Goal: Information Seeking & Learning: Learn about a topic

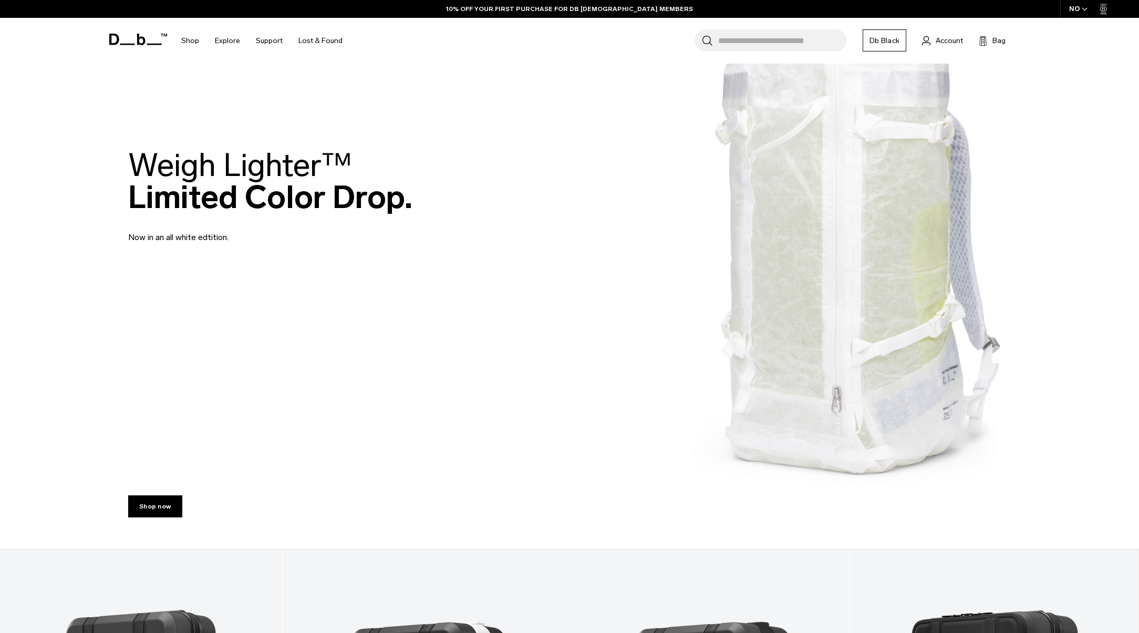
scroll to position [483, 0]
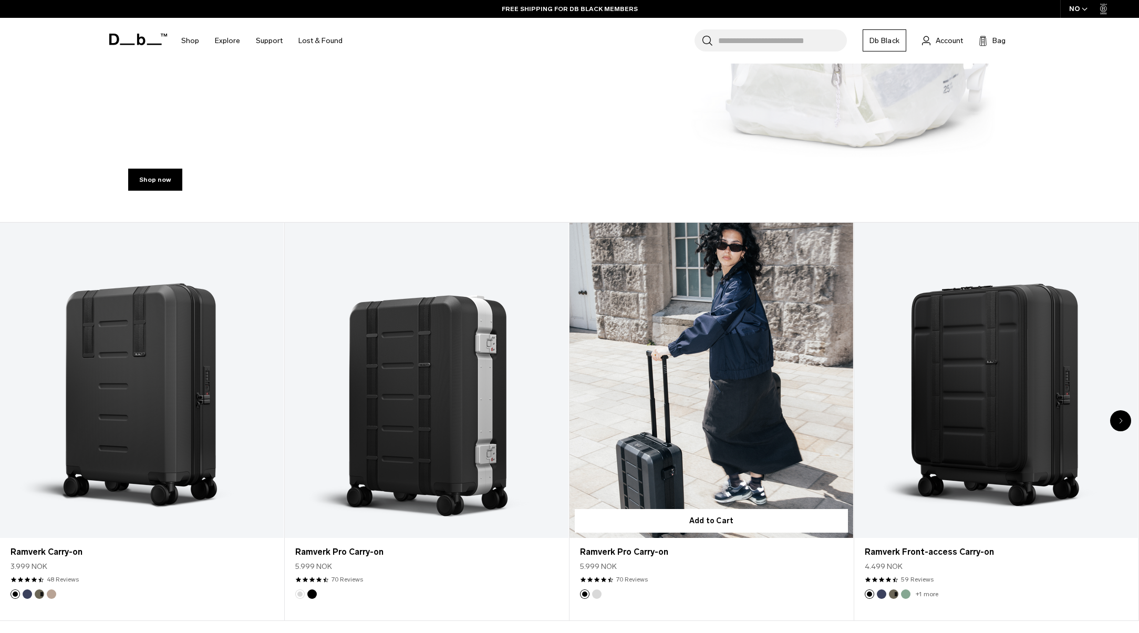
click at [690, 350] on link "Ramverk Pro Carry-on" at bounding box center [711, 380] width 284 height 315
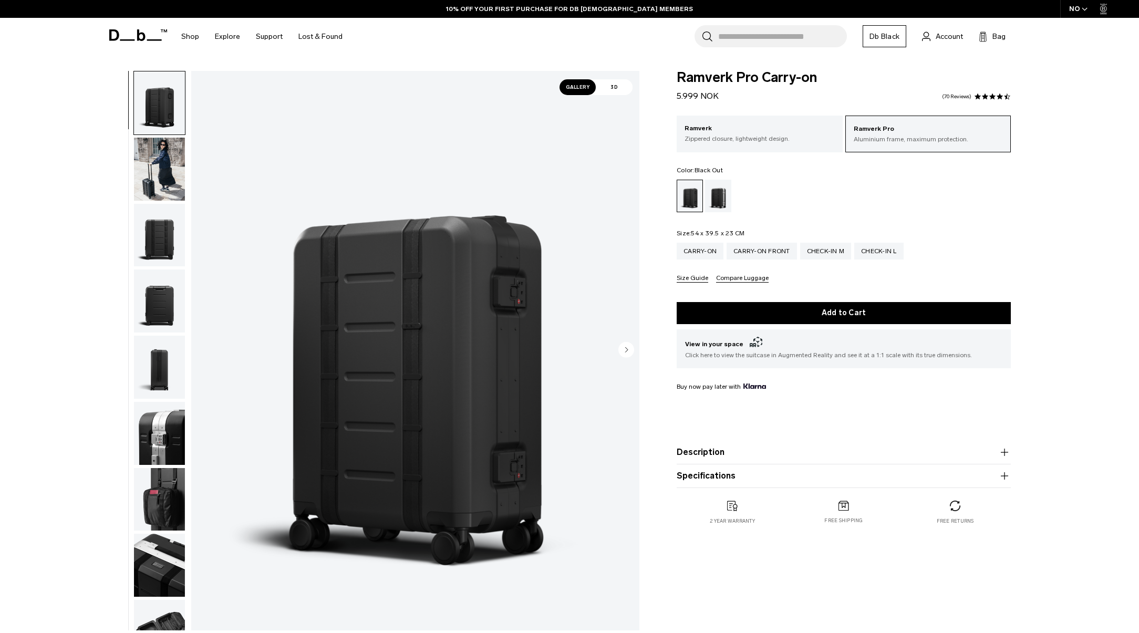
click at [171, 176] on img "button" at bounding box center [159, 169] width 51 height 63
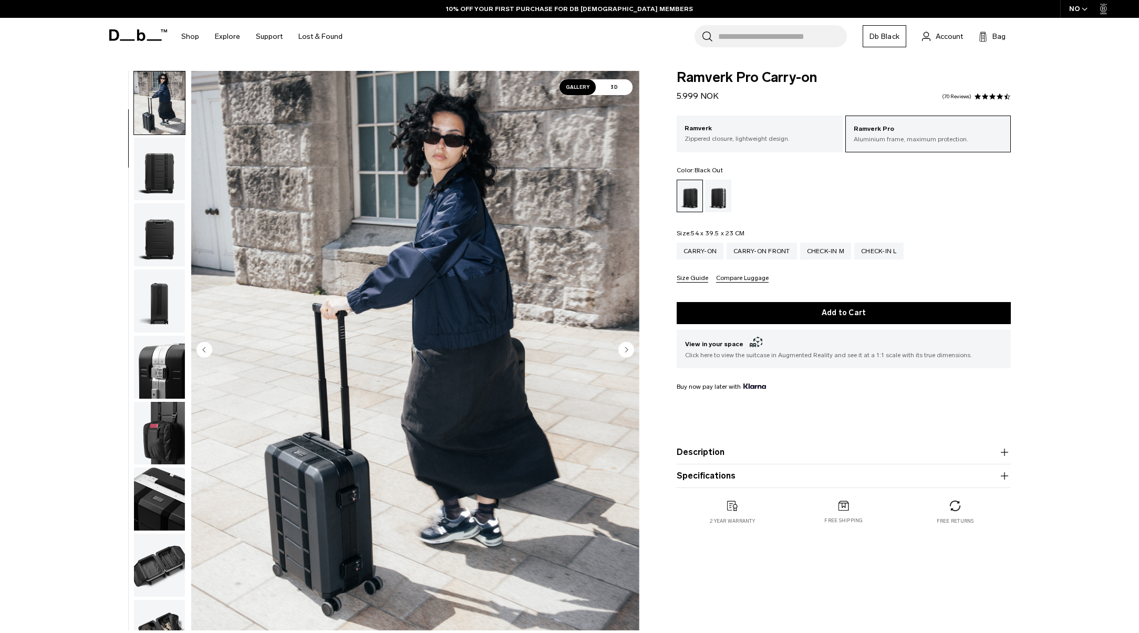
click at [161, 183] on img "button" at bounding box center [159, 169] width 51 height 63
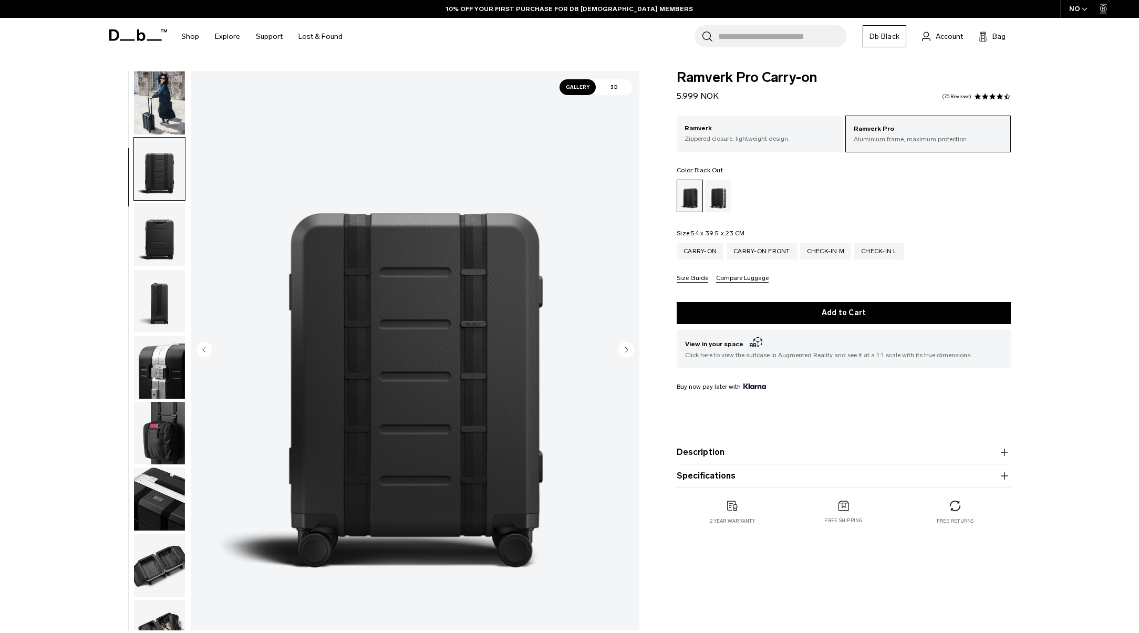
scroll to position [132, 0]
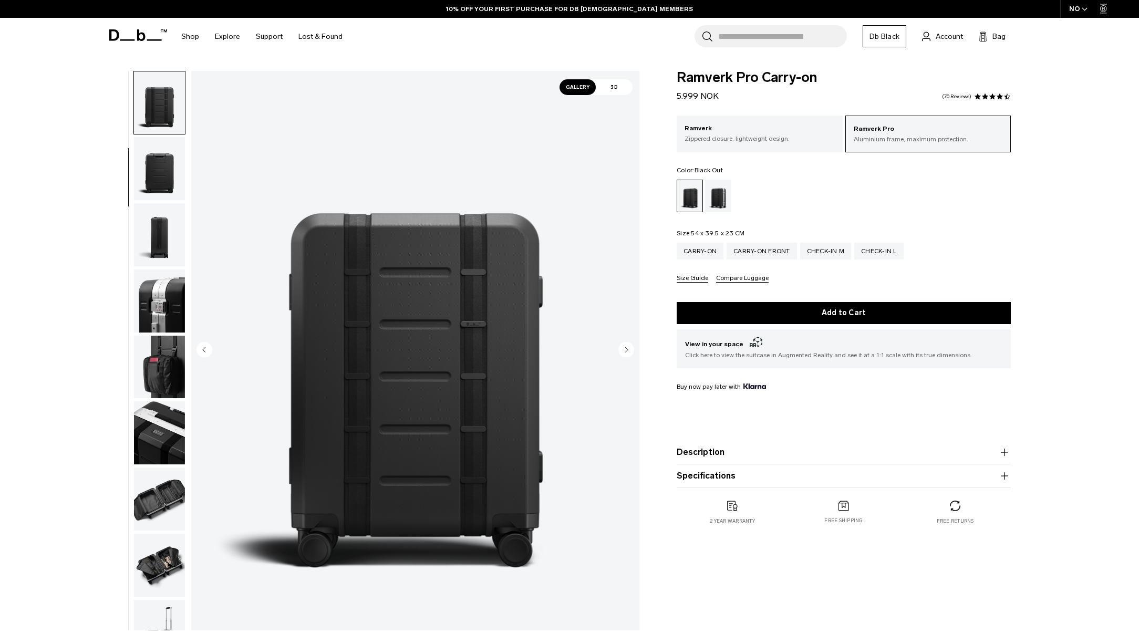
click at [163, 232] on img "button" at bounding box center [159, 234] width 51 height 63
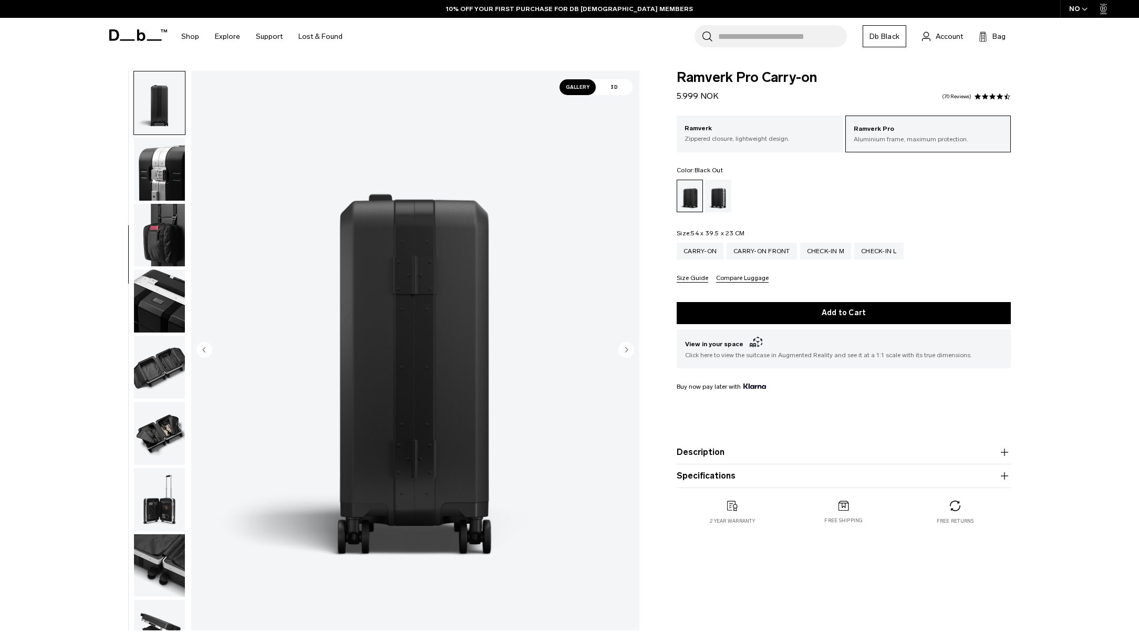
click at [148, 291] on img "button" at bounding box center [159, 300] width 51 height 63
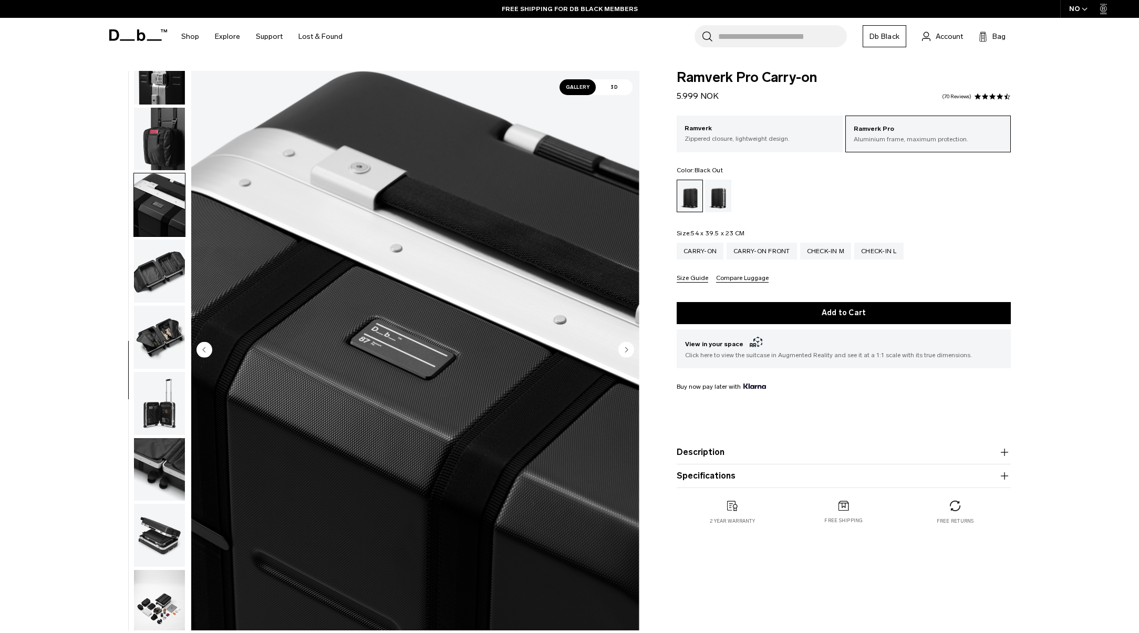
scroll to position [363, 0]
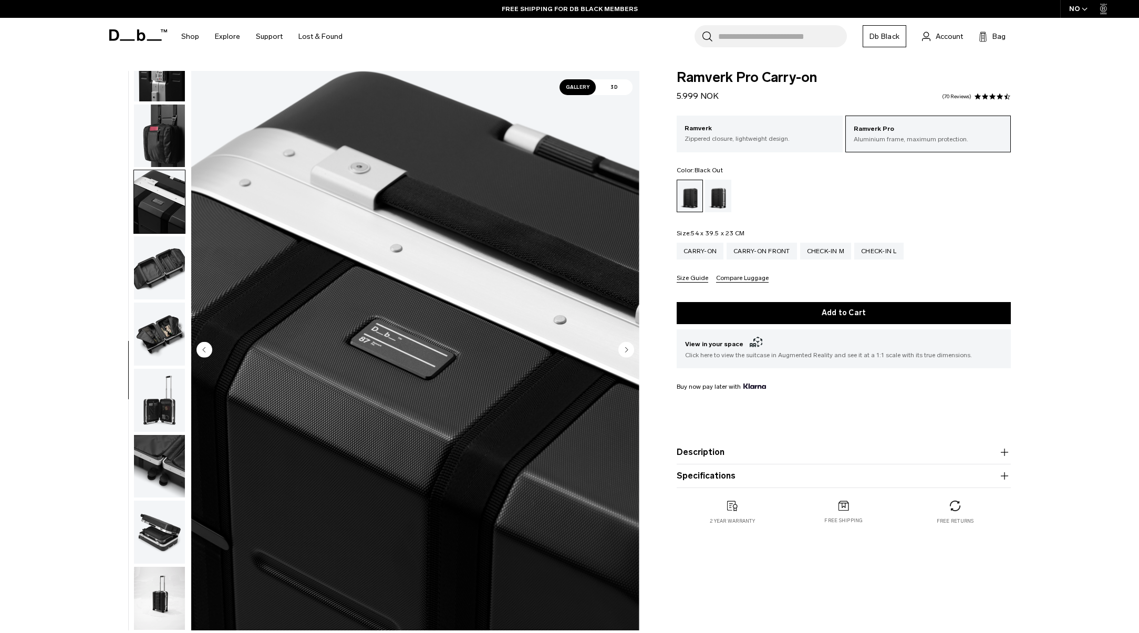
click at [159, 334] on img "button" at bounding box center [159, 333] width 51 height 63
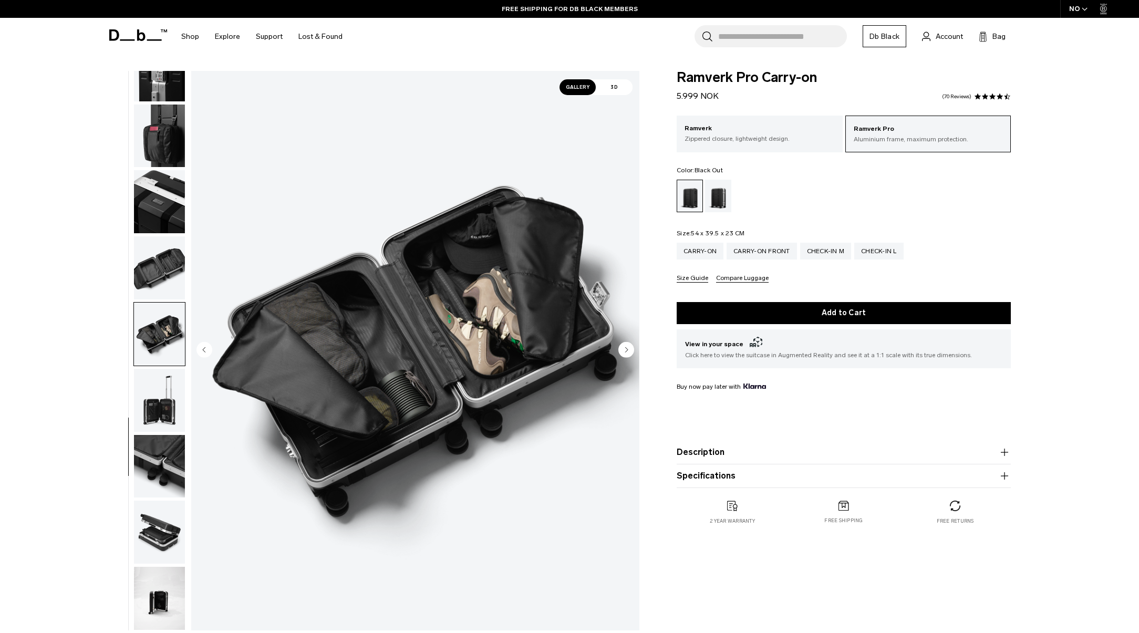
click at [155, 396] on img "button" at bounding box center [159, 400] width 51 height 63
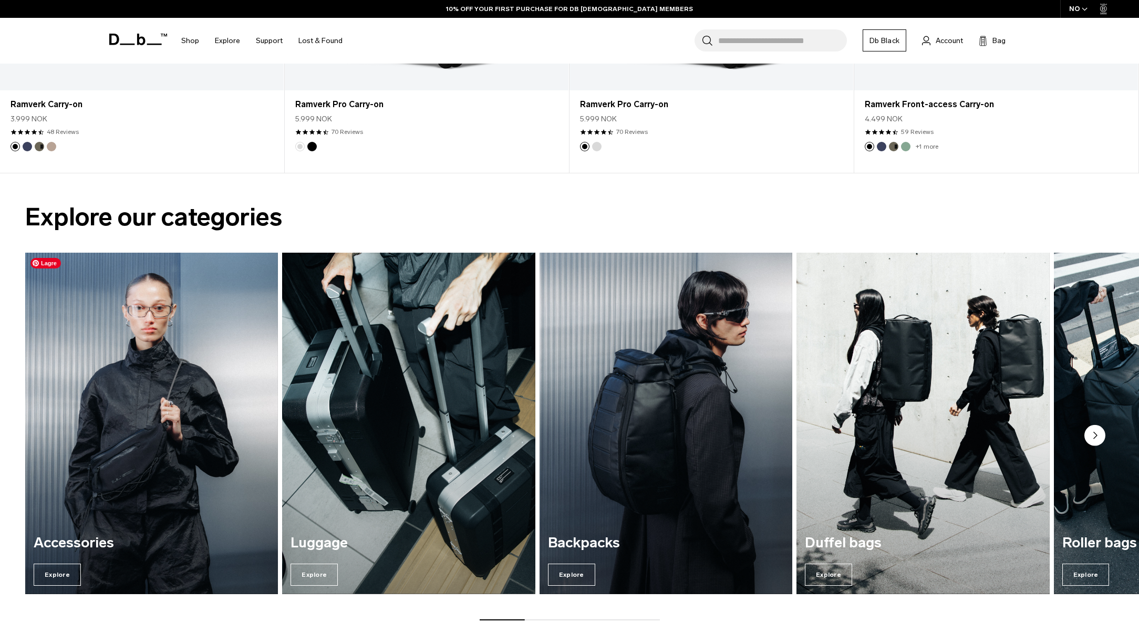
scroll to position [1105, 0]
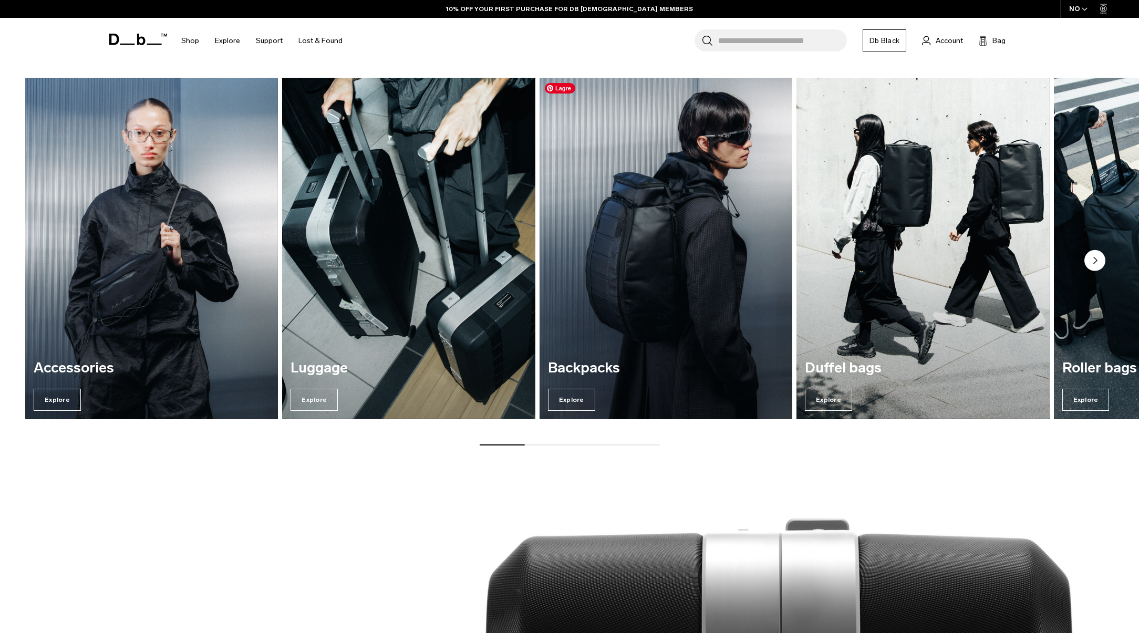
click at [607, 304] on img "3 / 7" at bounding box center [666, 247] width 260 height 351
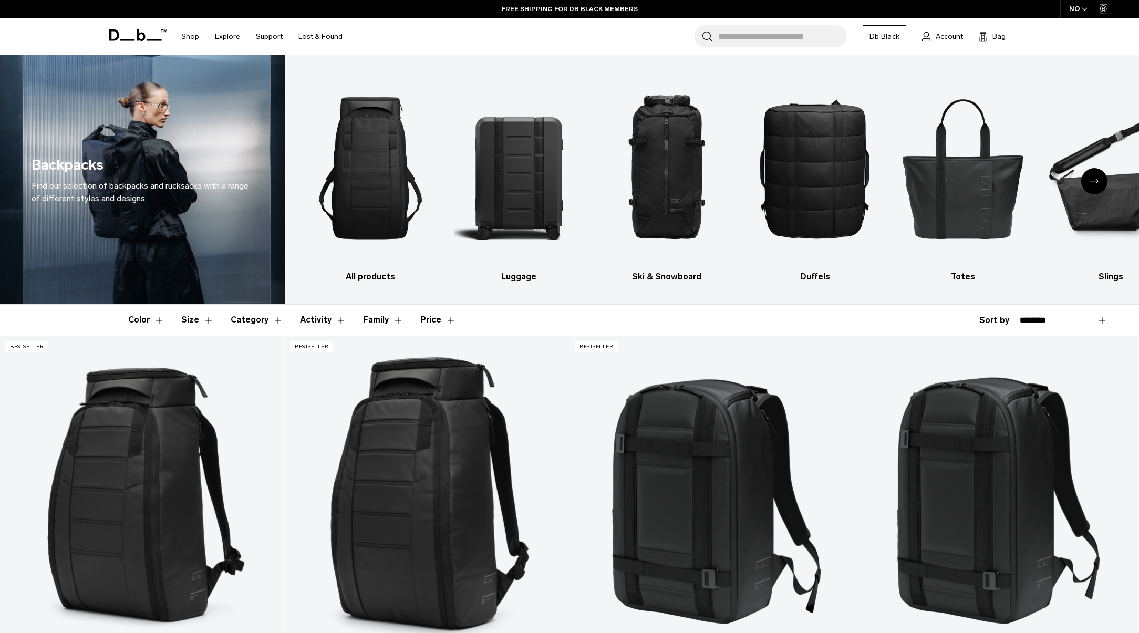
click at [1096, 179] on icon "Next slide" at bounding box center [1094, 181] width 8 height 5
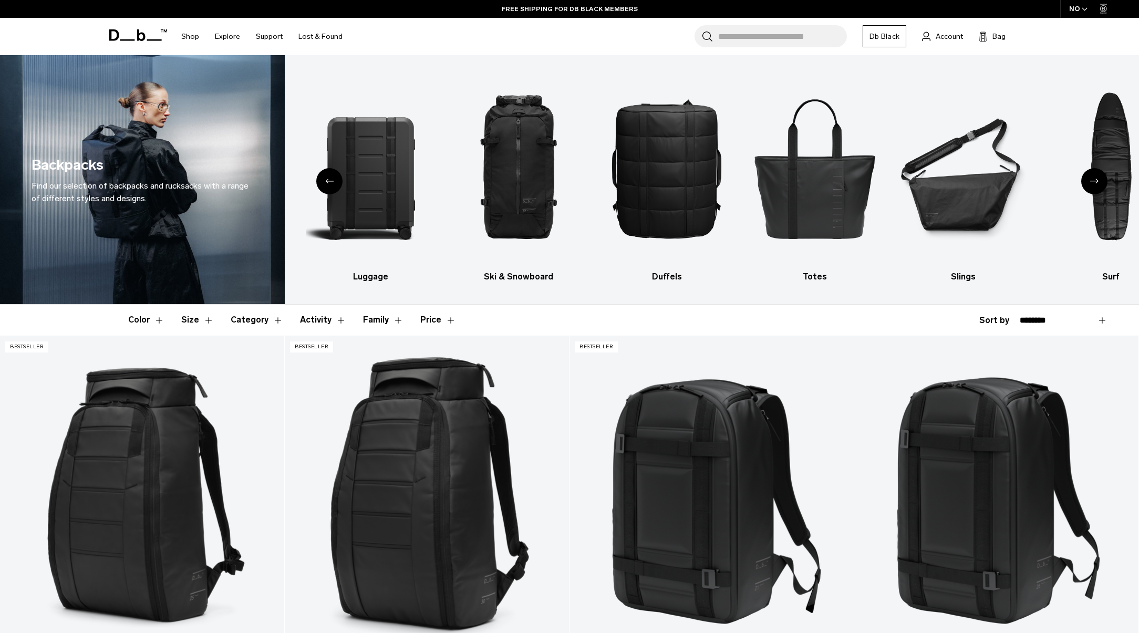
click at [1095, 179] on icon "Next slide" at bounding box center [1094, 181] width 8 height 5
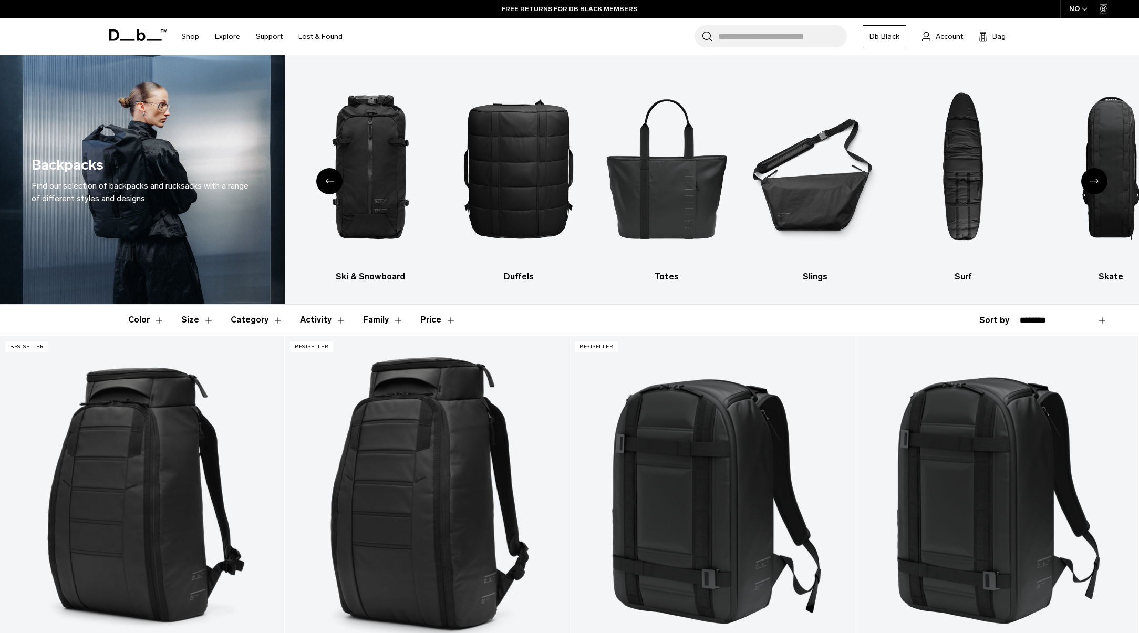
click at [1093, 179] on icon "Next slide" at bounding box center [1094, 181] width 8 height 5
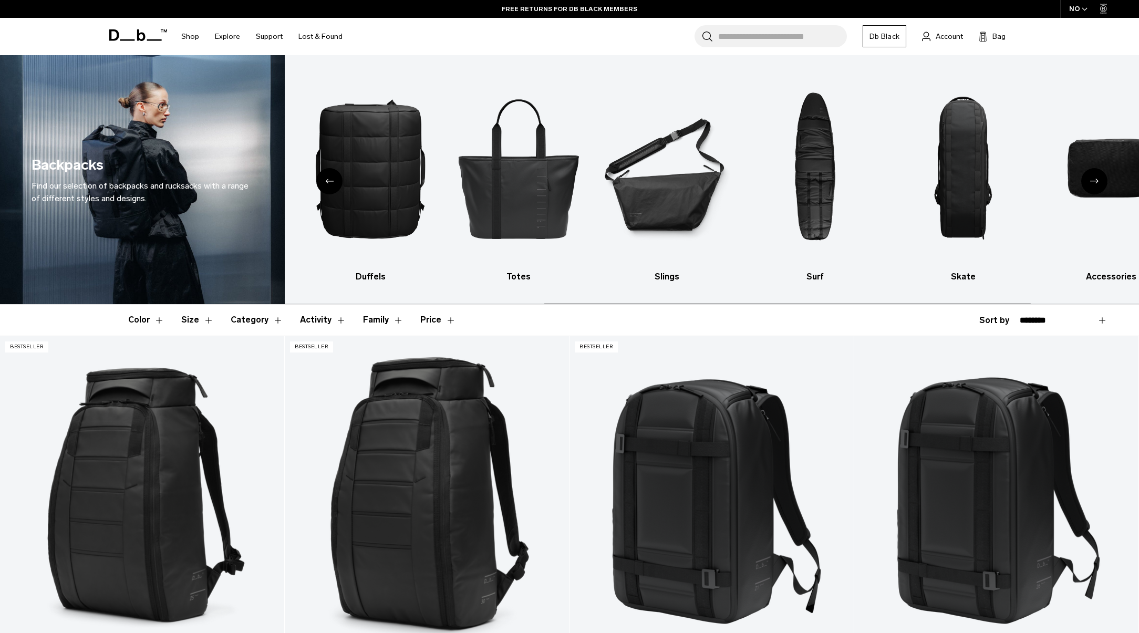
click at [1093, 179] on icon "Next slide" at bounding box center [1094, 181] width 8 height 5
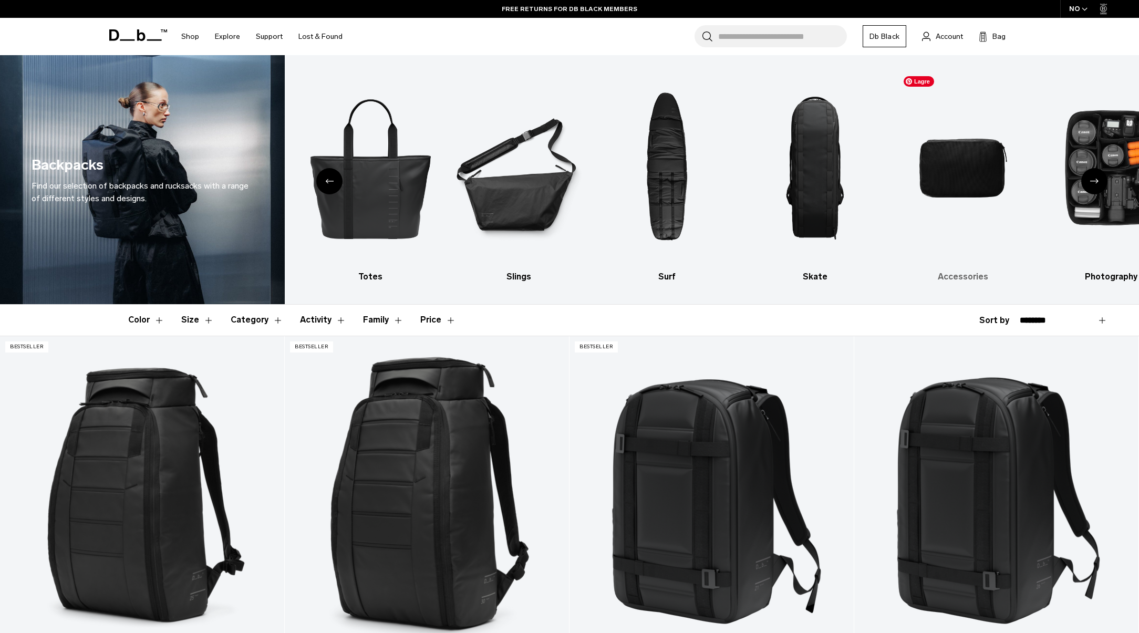
click at [947, 179] on img "9 / 10" at bounding box center [963, 168] width 130 height 194
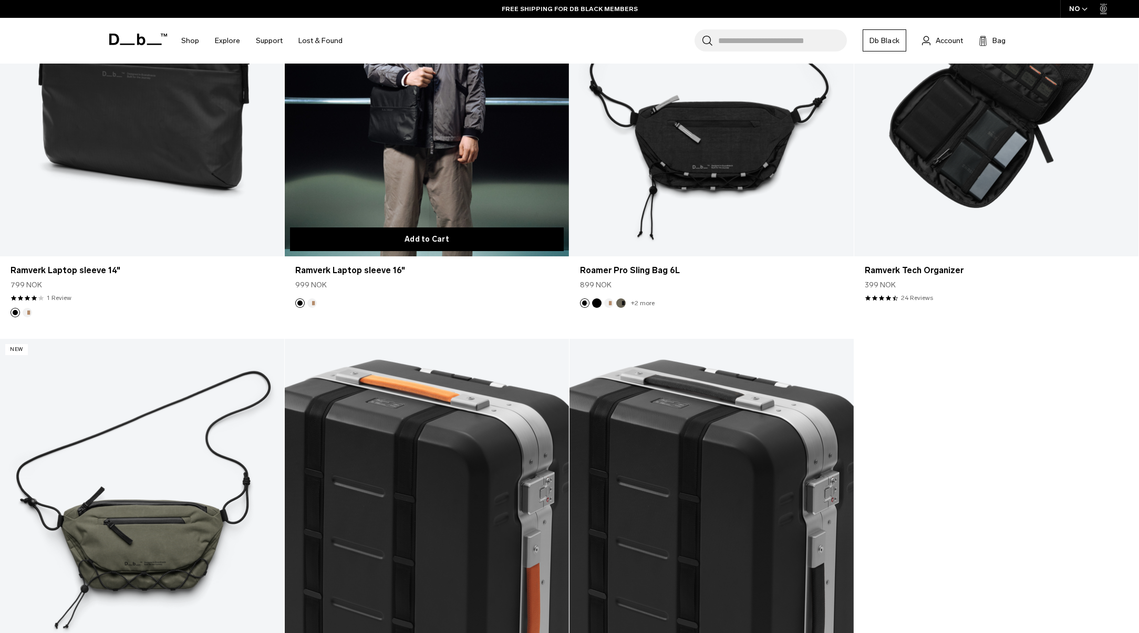
scroll to position [4131, 0]
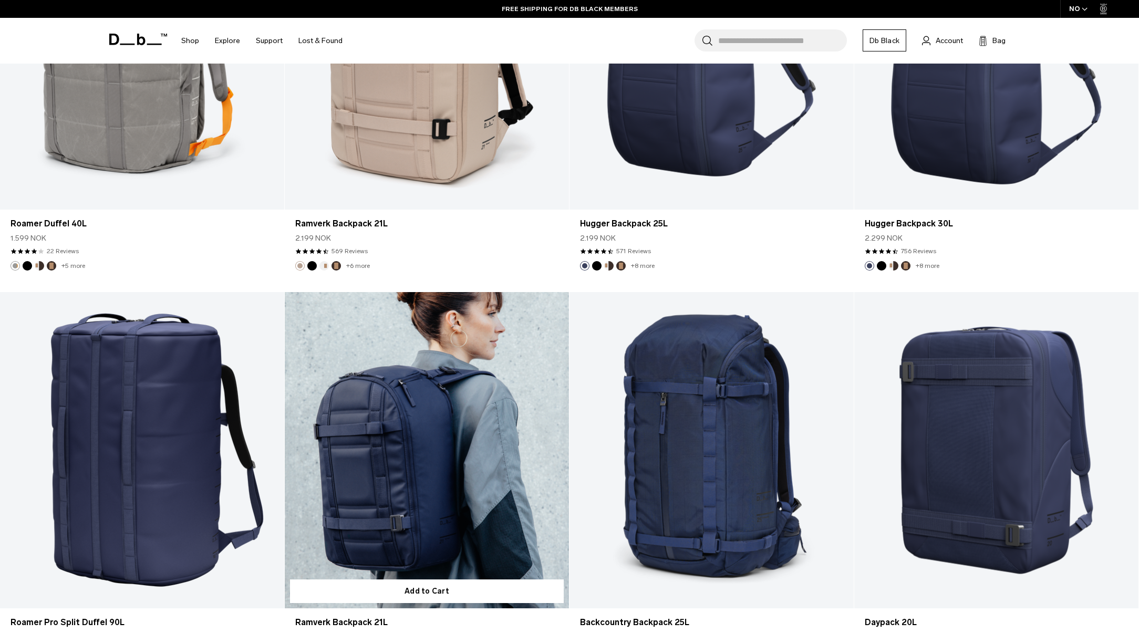
scroll to position [2556, 0]
